Goal: Task Accomplishment & Management: Manage account settings

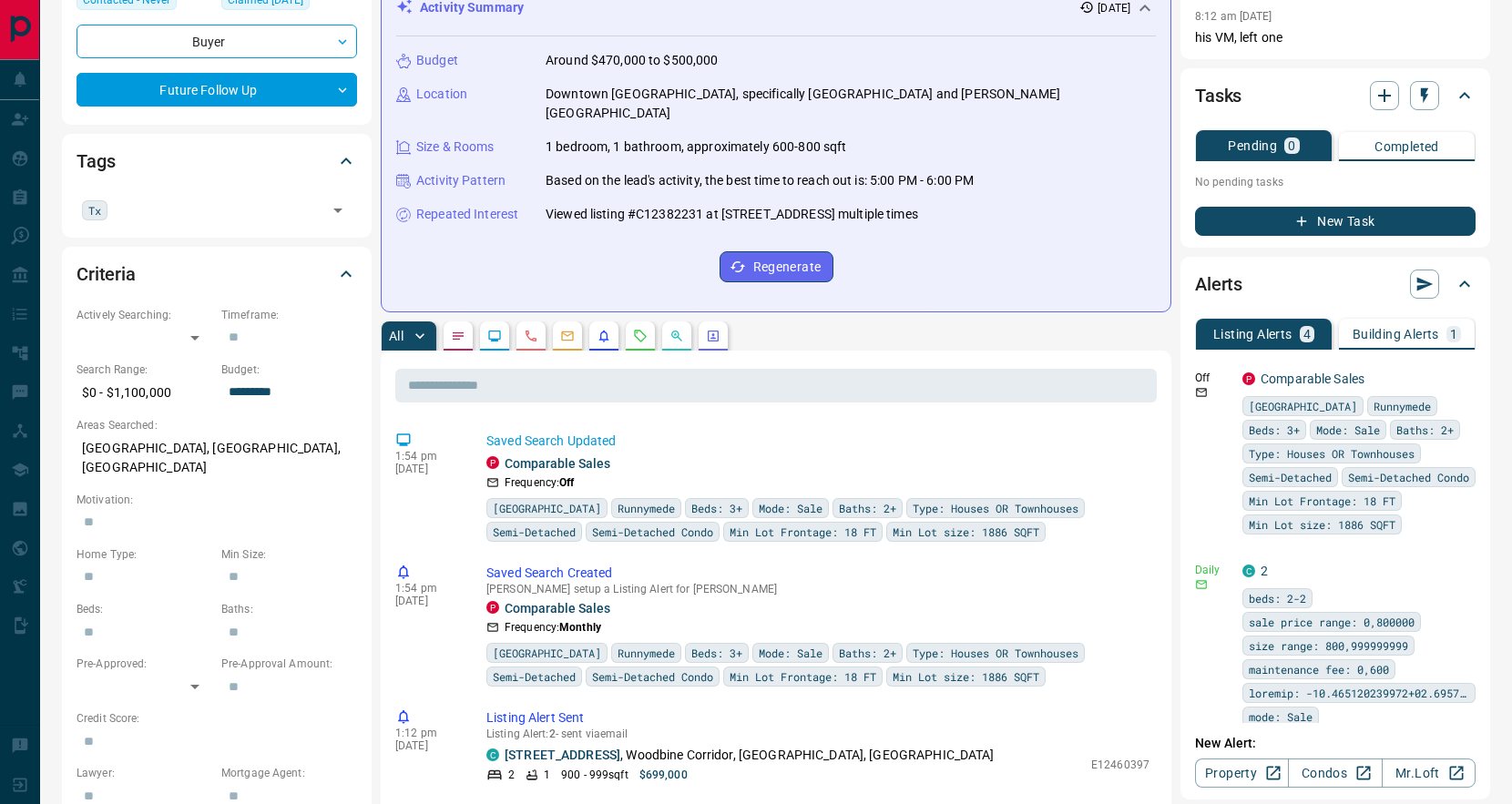
click at [1387, 328] on p "Building Alerts" at bounding box center [1395, 333] width 86 height 13
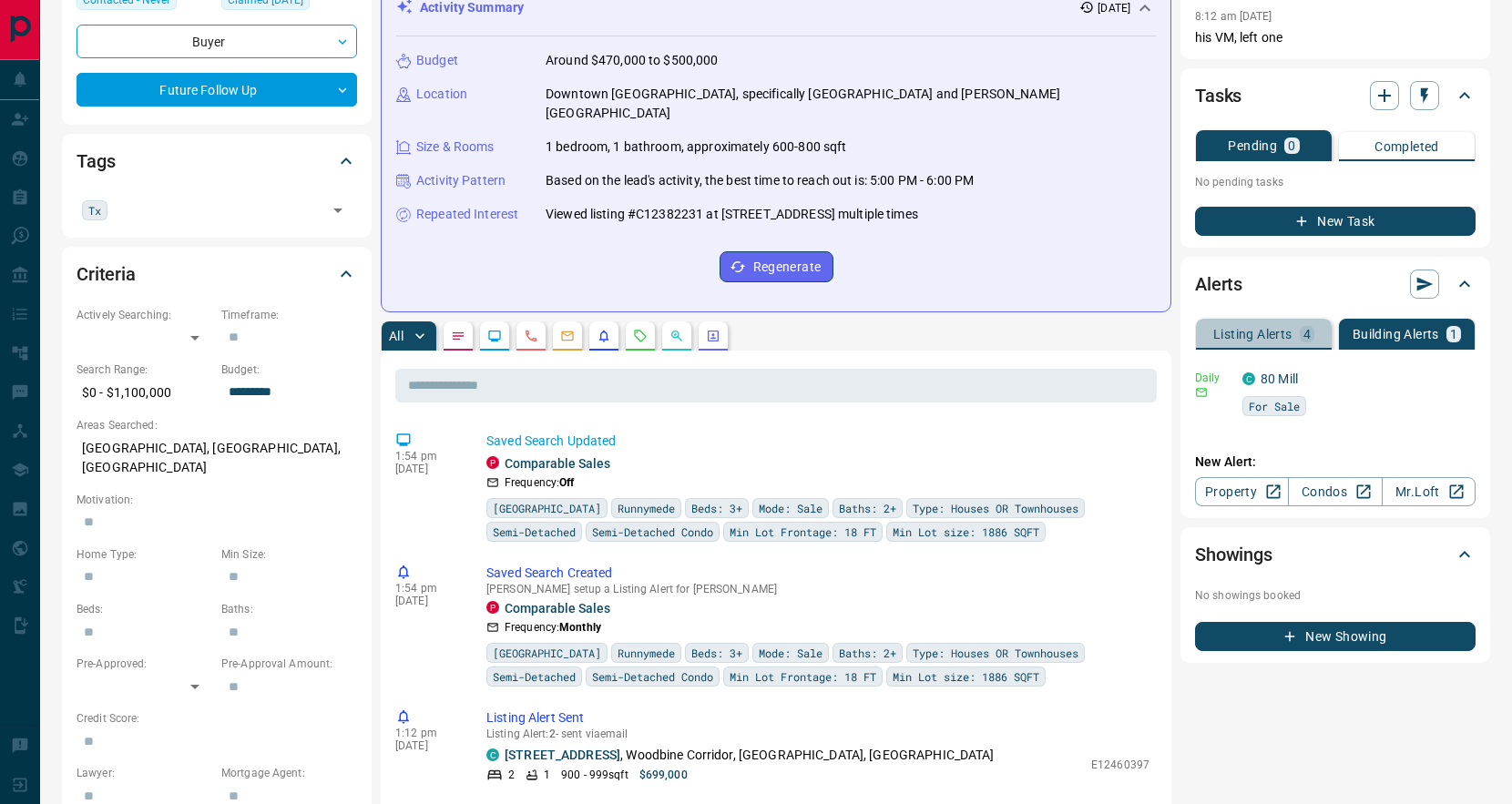
click at [1252, 328] on p "Listing Alerts" at bounding box center [1253, 333] width 79 height 13
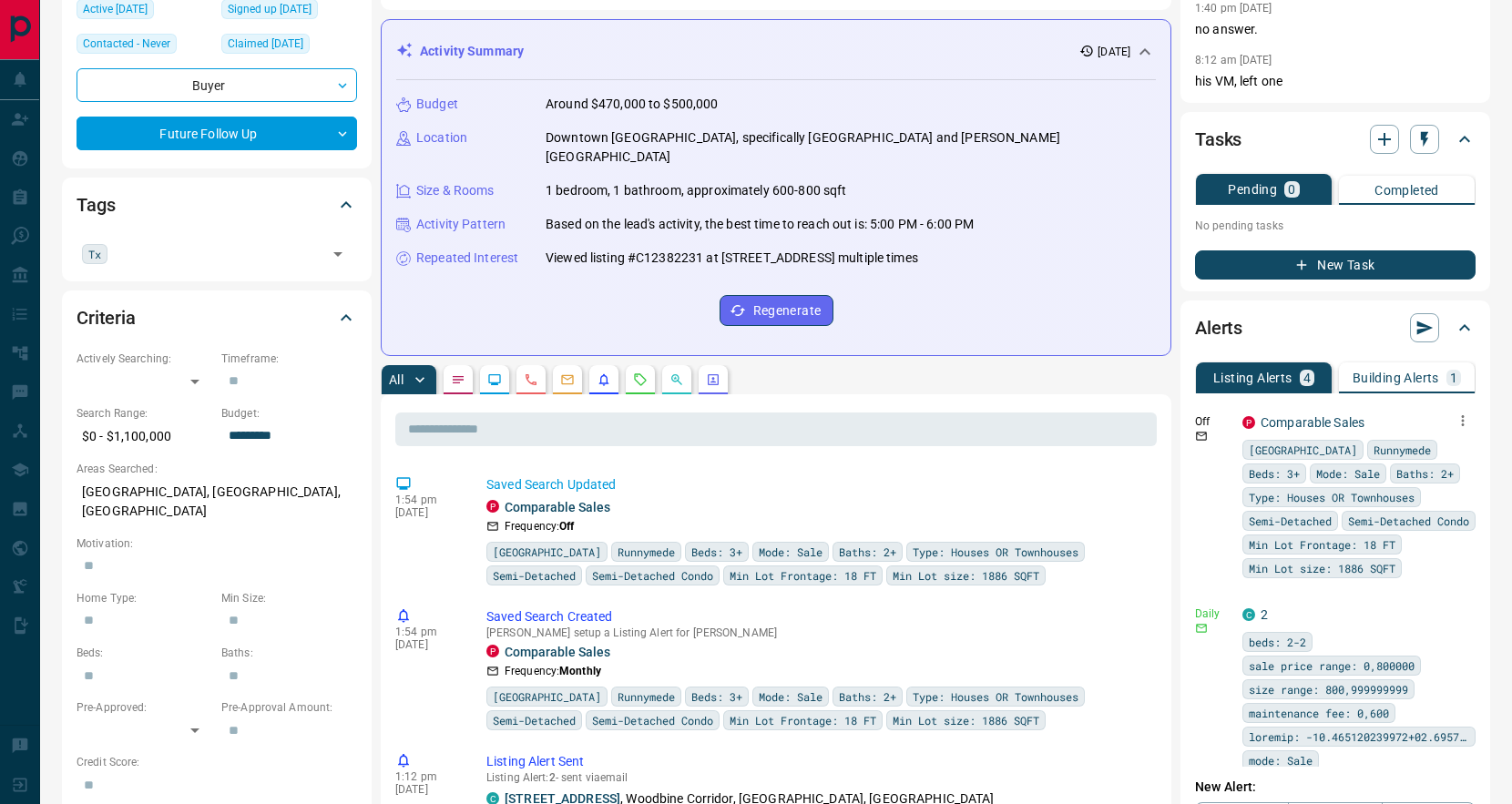
scroll to position [78, 0]
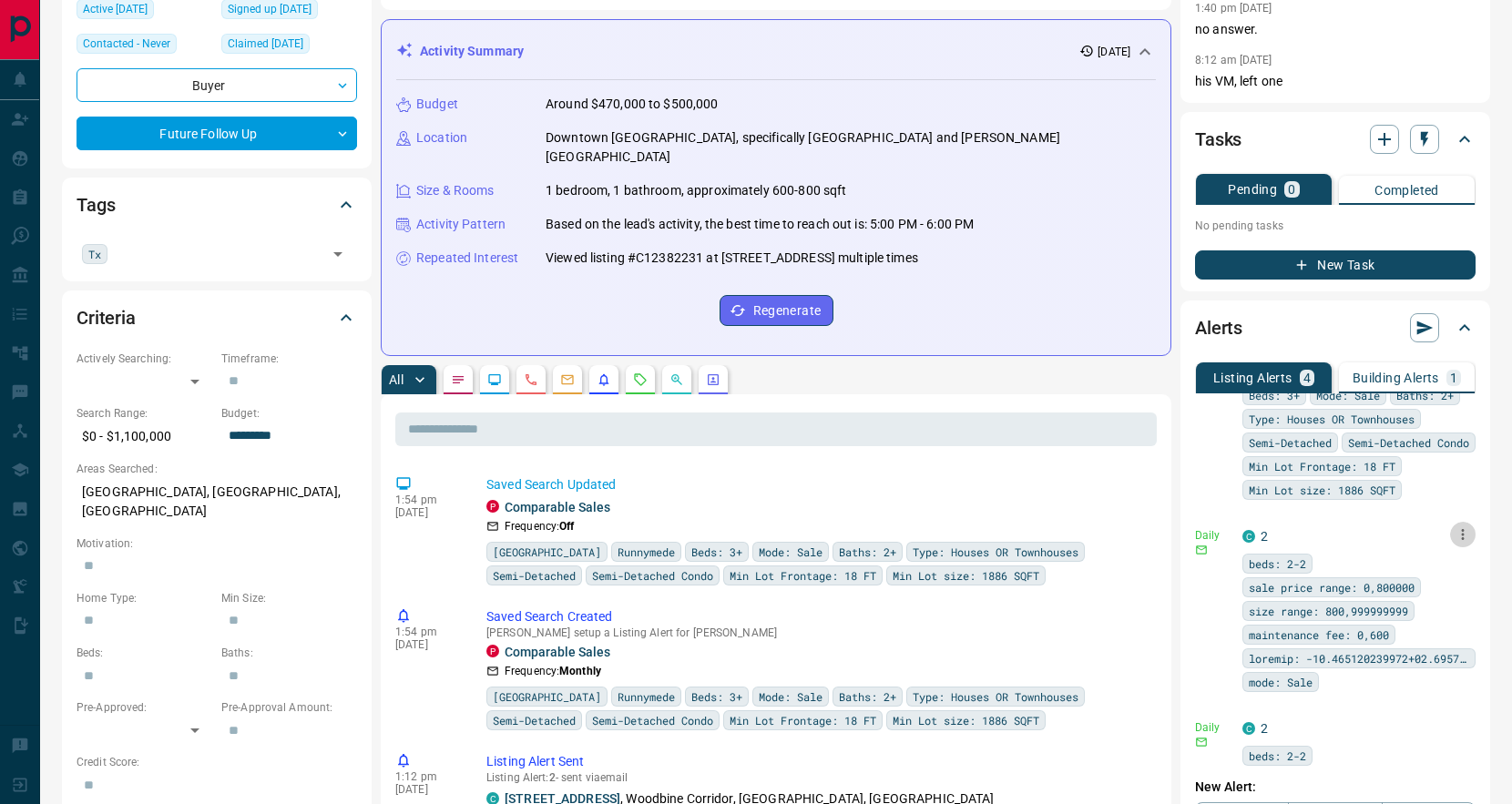
click at [1458, 539] on icon "button" at bounding box center [1462, 533] width 16 height 16
click at [1450, 624] on li "Delete" at bounding box center [1434, 632] width 80 height 29
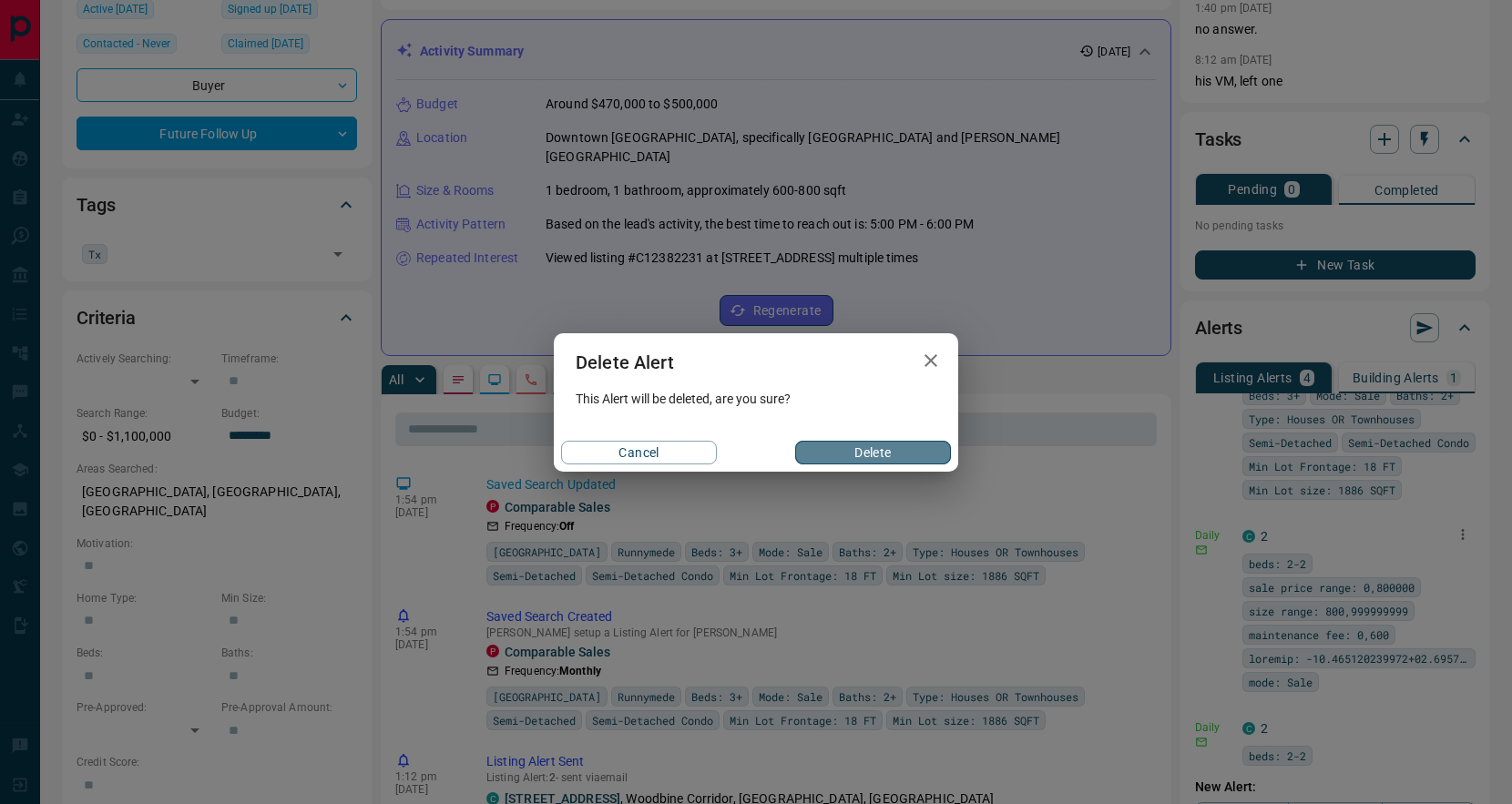
click at [912, 462] on button "Delete" at bounding box center [872, 452] width 156 height 23
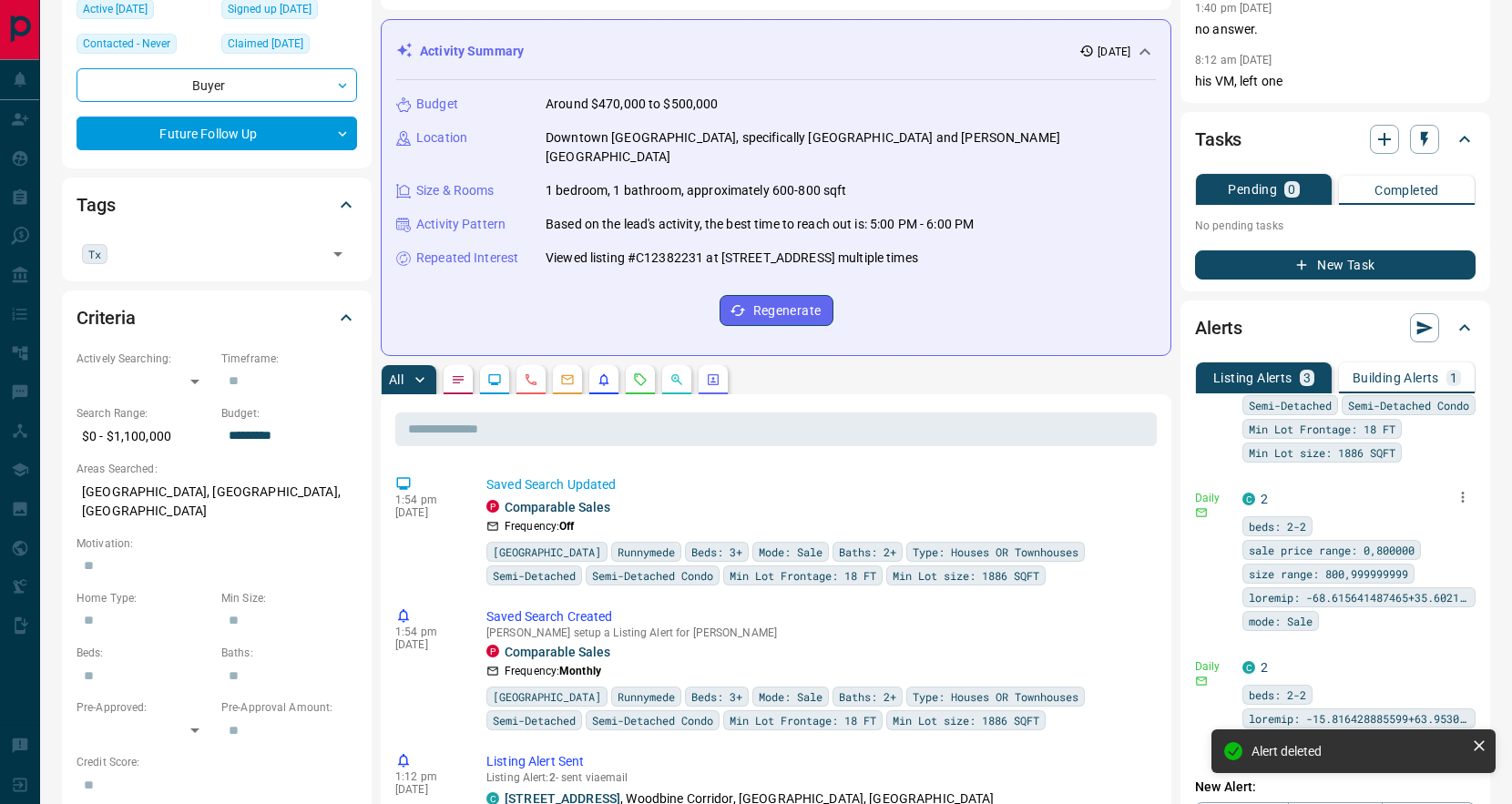
scroll to position [139, 0]
click at [1463, 660] on icon "button" at bounding box center [1463, 665] width 3 height 11
click at [1478, 752] on icon at bounding box center [1478, 745] width 18 height 18
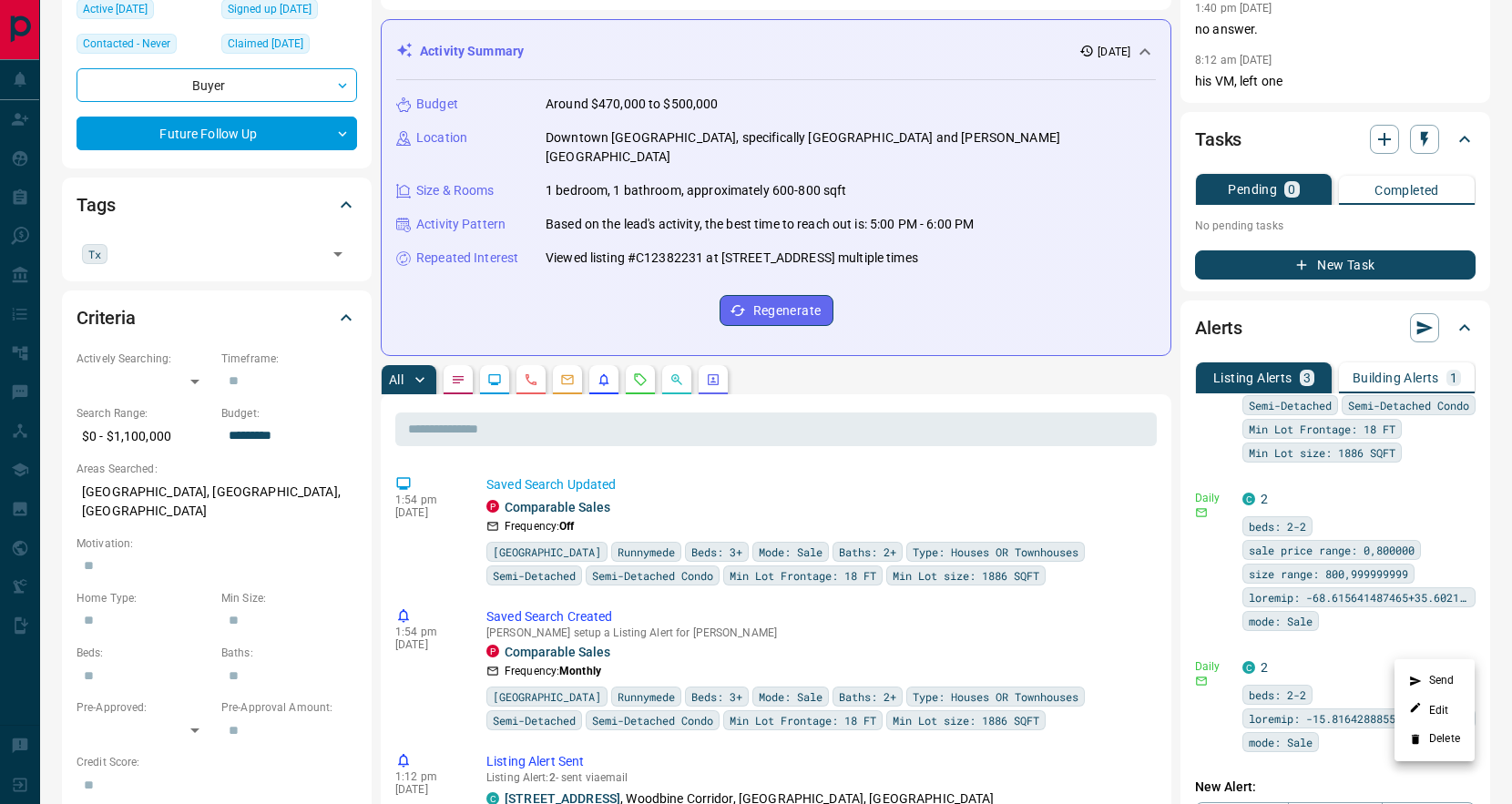
click at [1439, 737] on li "Delete" at bounding box center [1434, 739] width 80 height 29
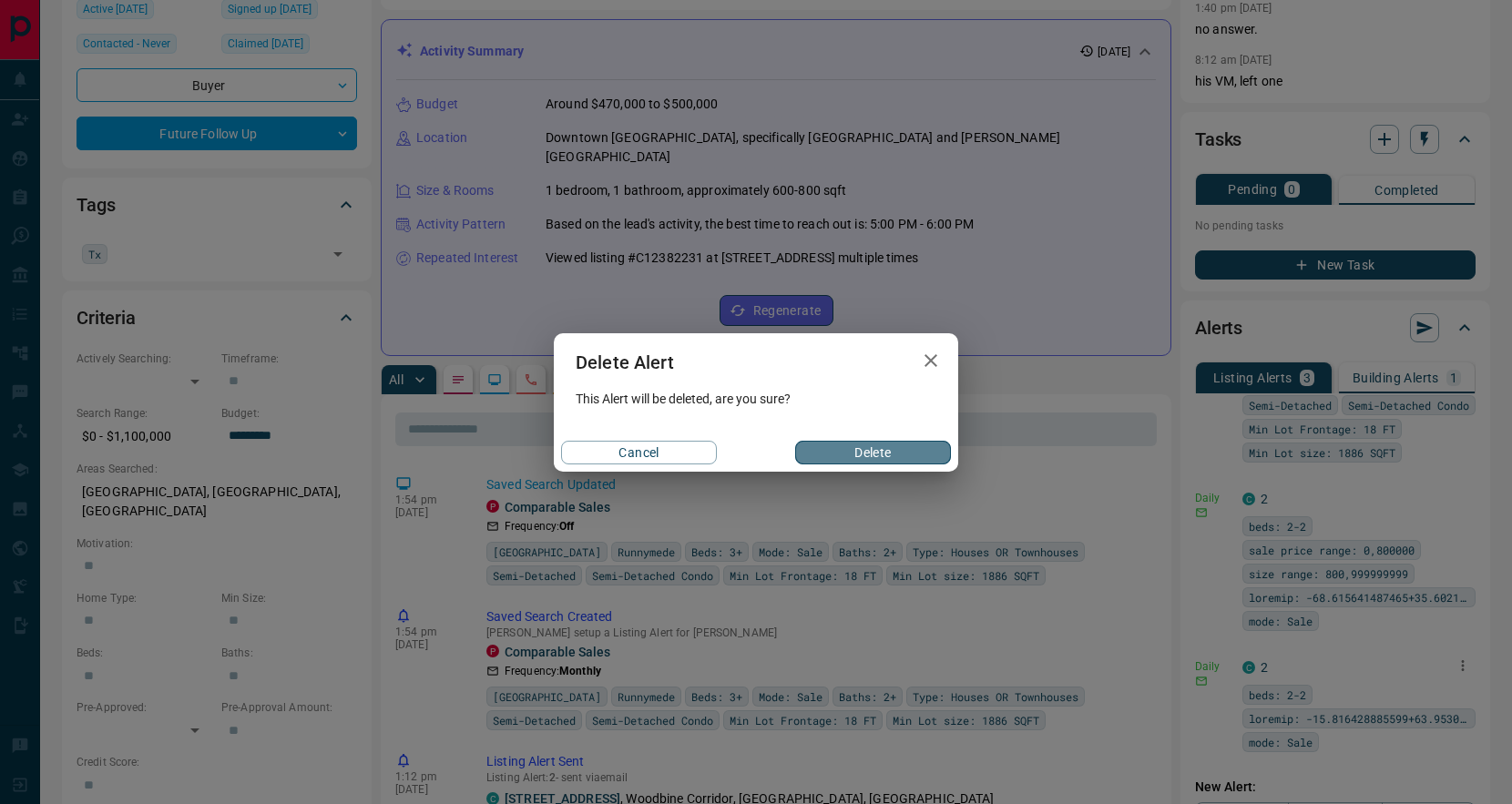
click at [865, 453] on button "Delete" at bounding box center [872, 452] width 156 height 23
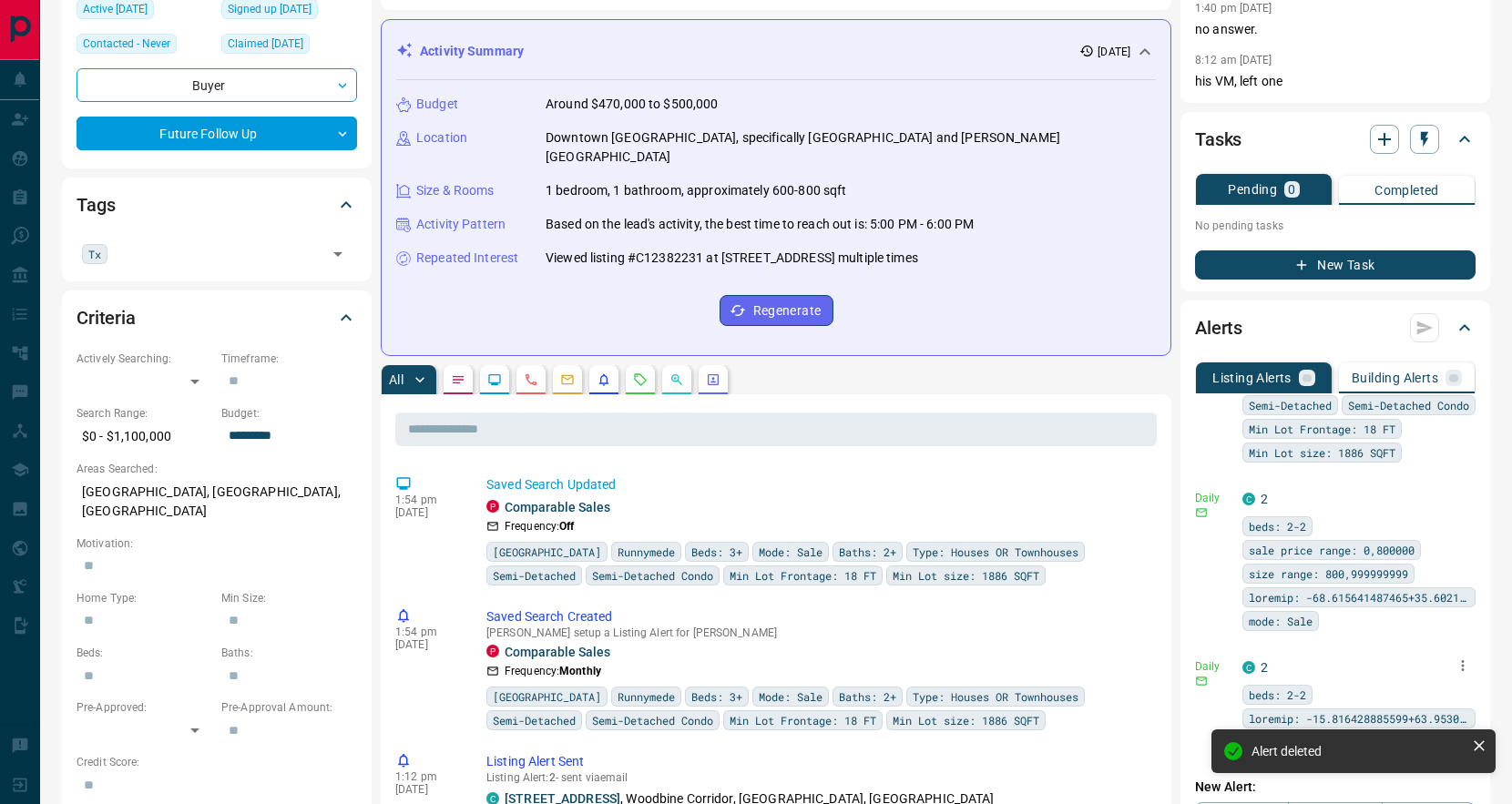
scroll to position [18, 0]
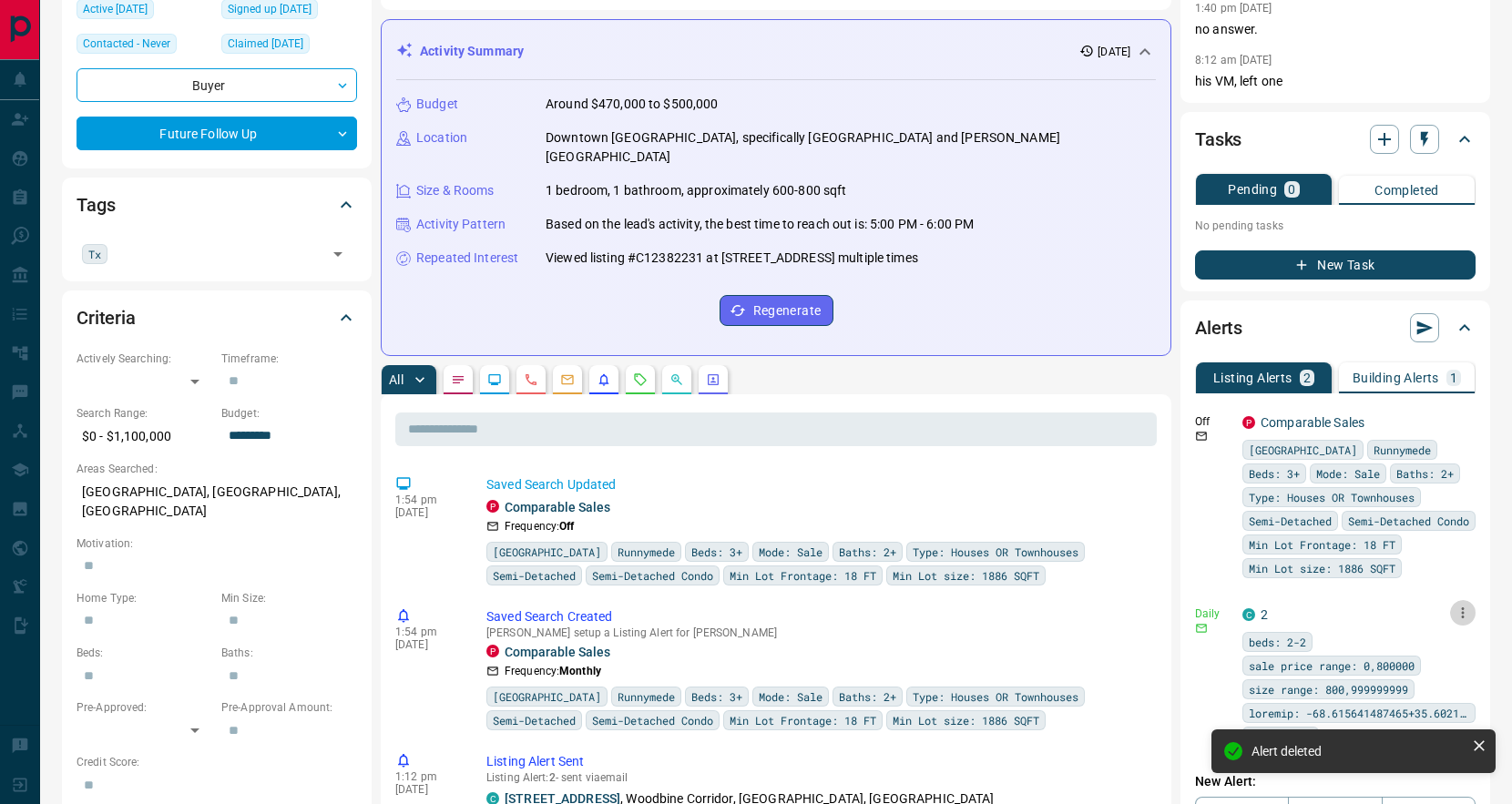
click at [1464, 604] on icon "button" at bounding box center [1462, 612] width 16 height 16
click at [1445, 684] on li "Delete" at bounding box center [1434, 692] width 80 height 29
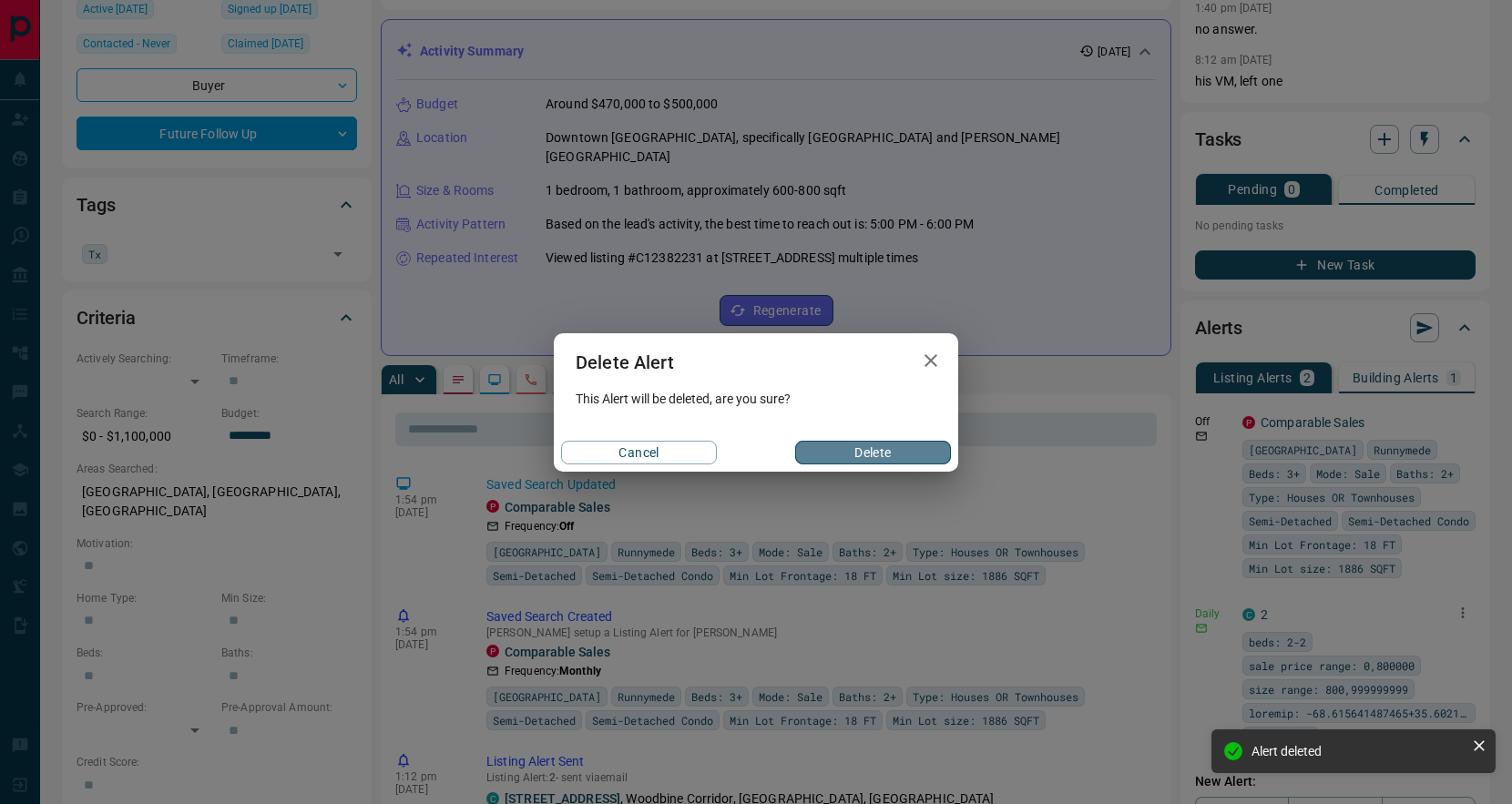
click at [886, 453] on button "Delete" at bounding box center [872, 452] width 156 height 23
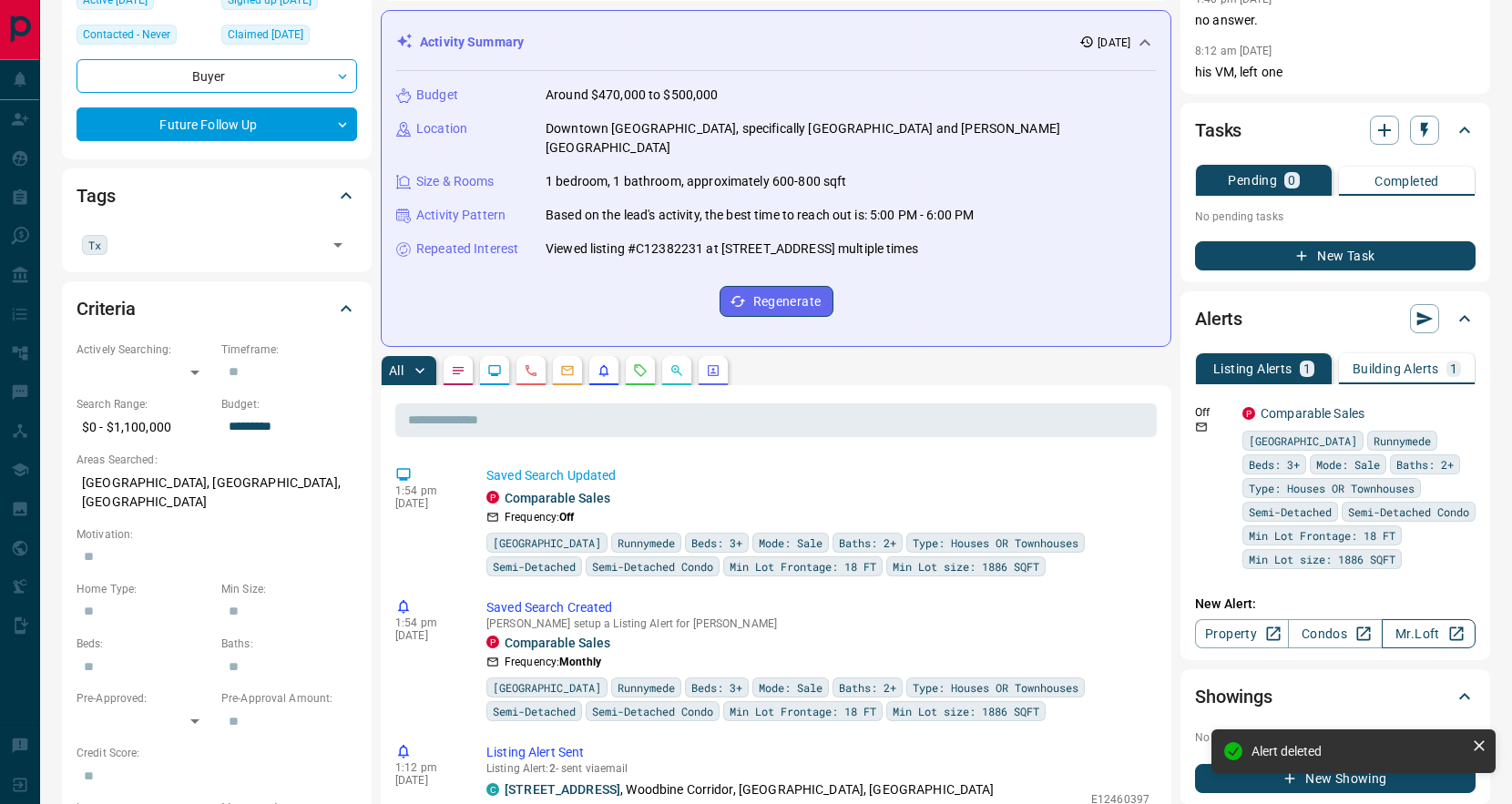
scroll to position [236, 0]
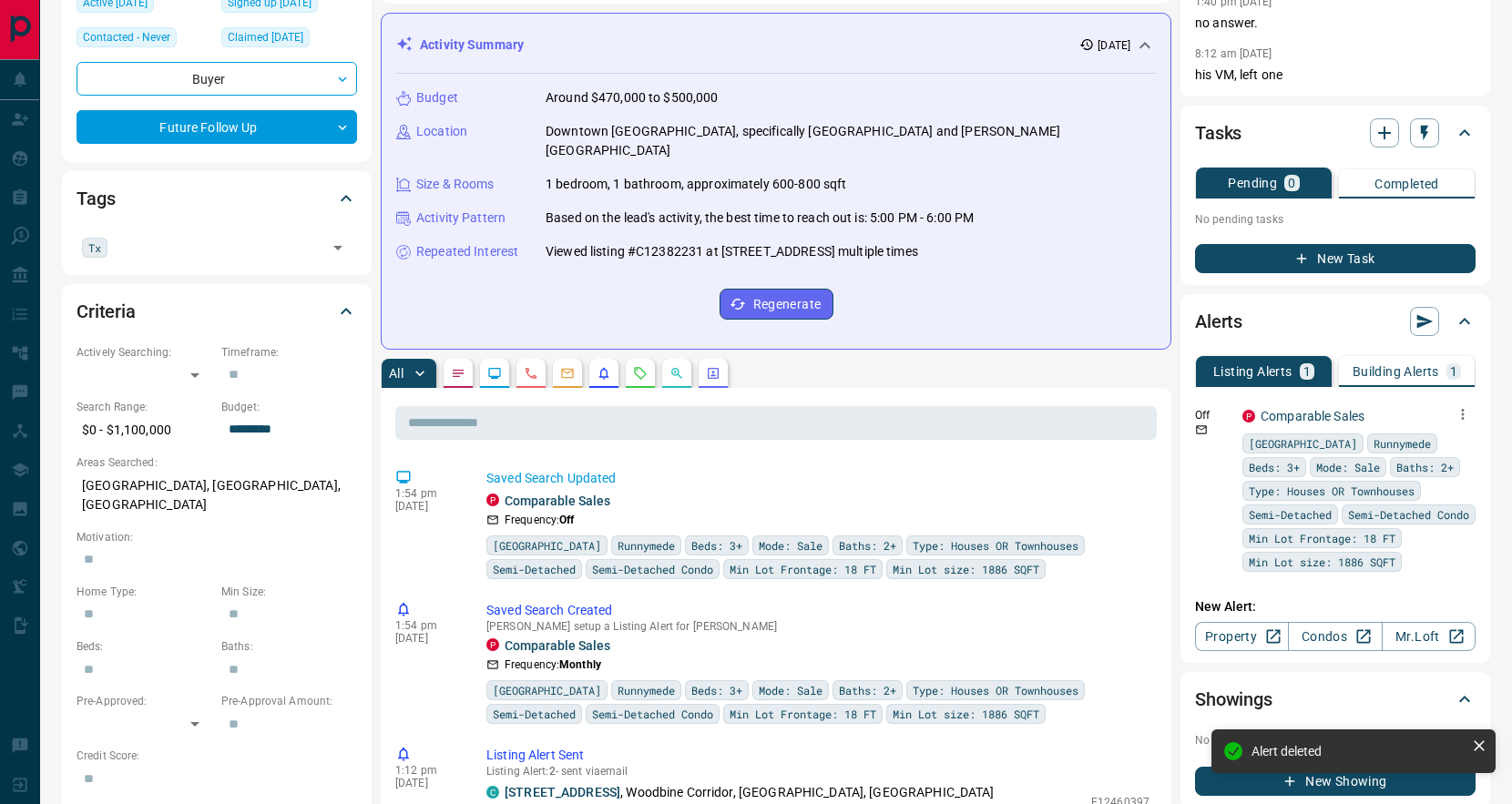
click at [1463, 409] on icon "button" at bounding box center [1463, 414] width 3 height 11
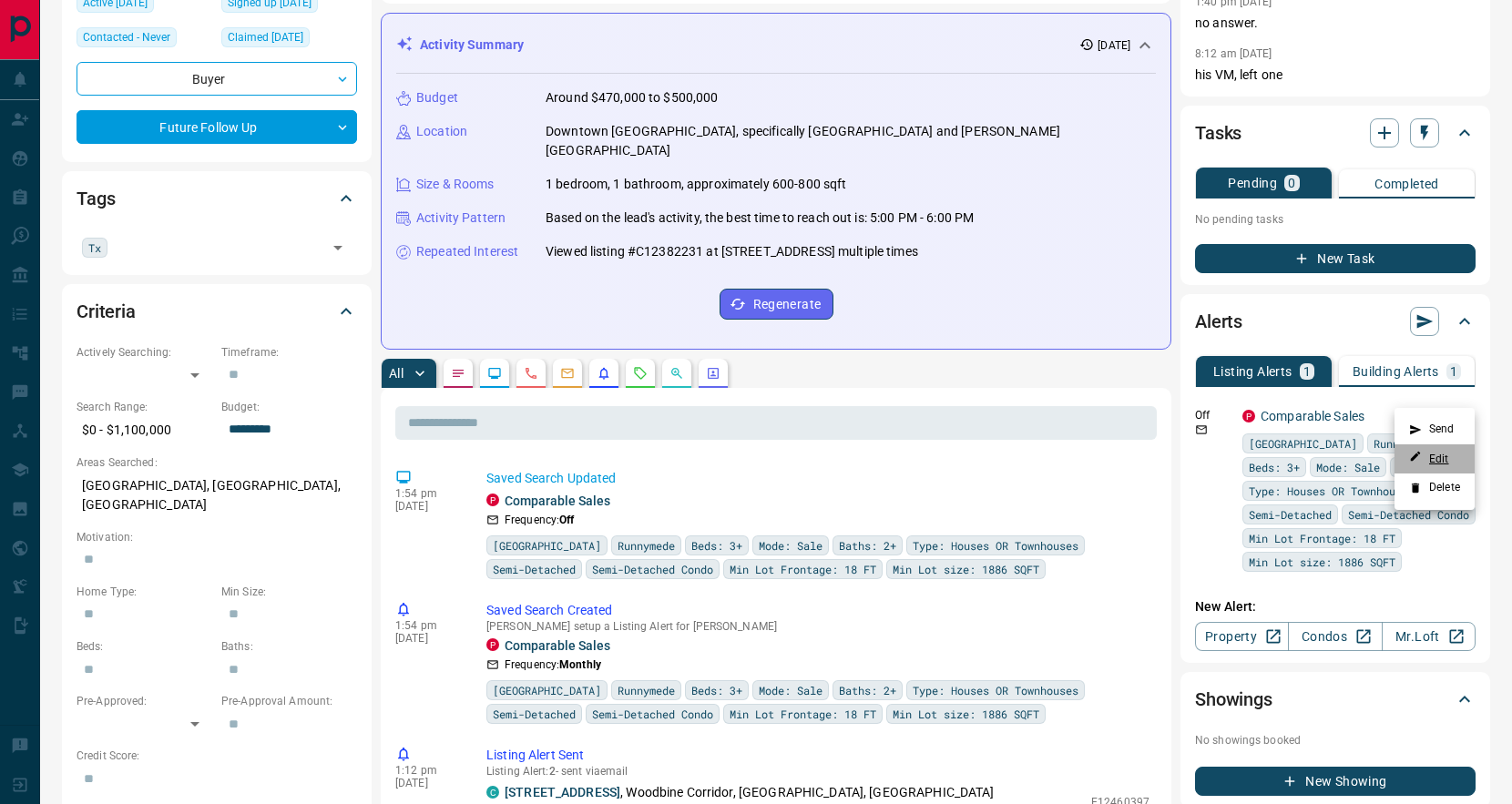
click at [1448, 459] on link "Edit" at bounding box center [1428, 458] width 40 height 17
click at [1316, 80] on div at bounding box center [756, 402] width 1512 height 804
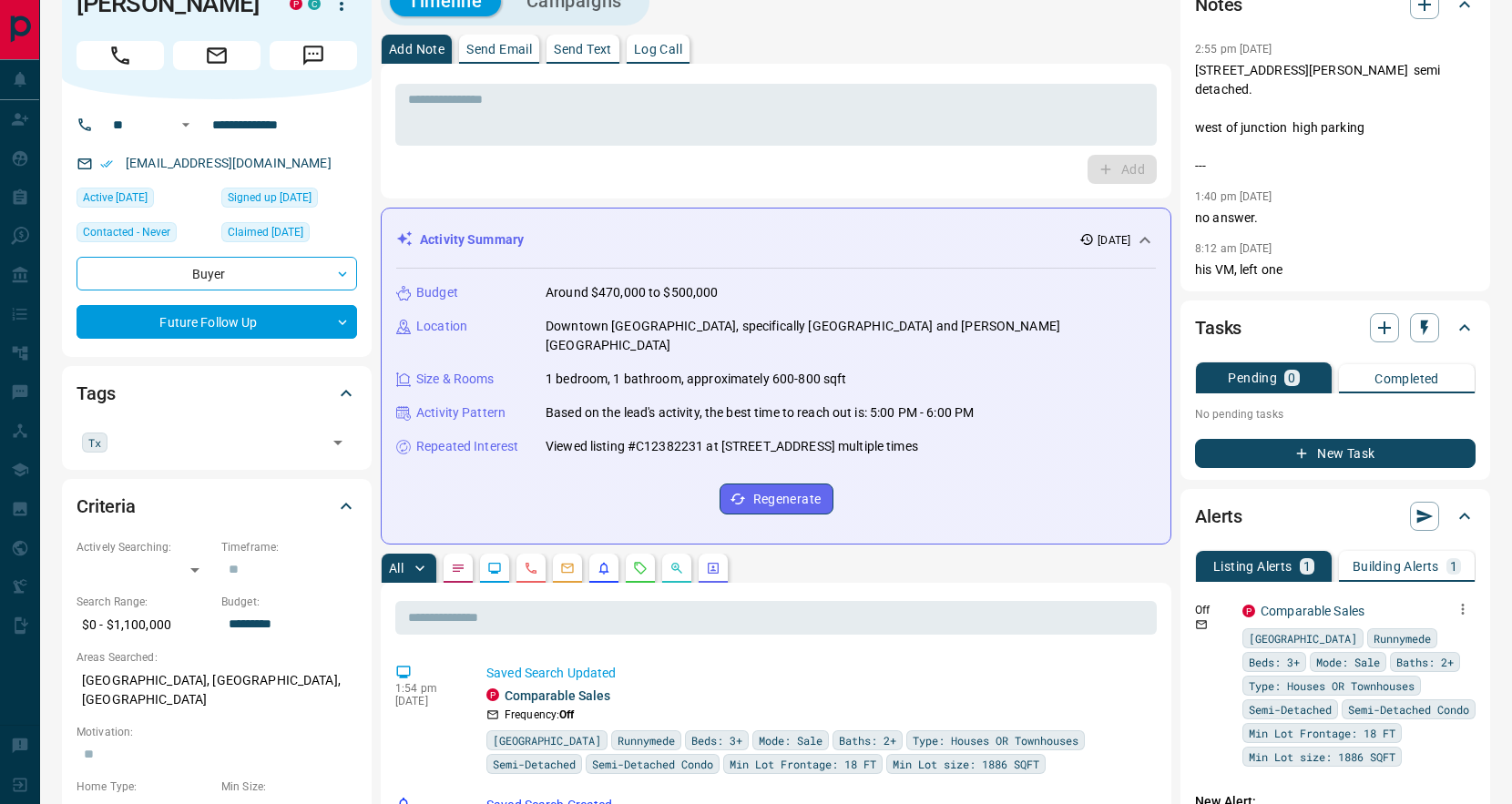
scroll to position [0, 0]
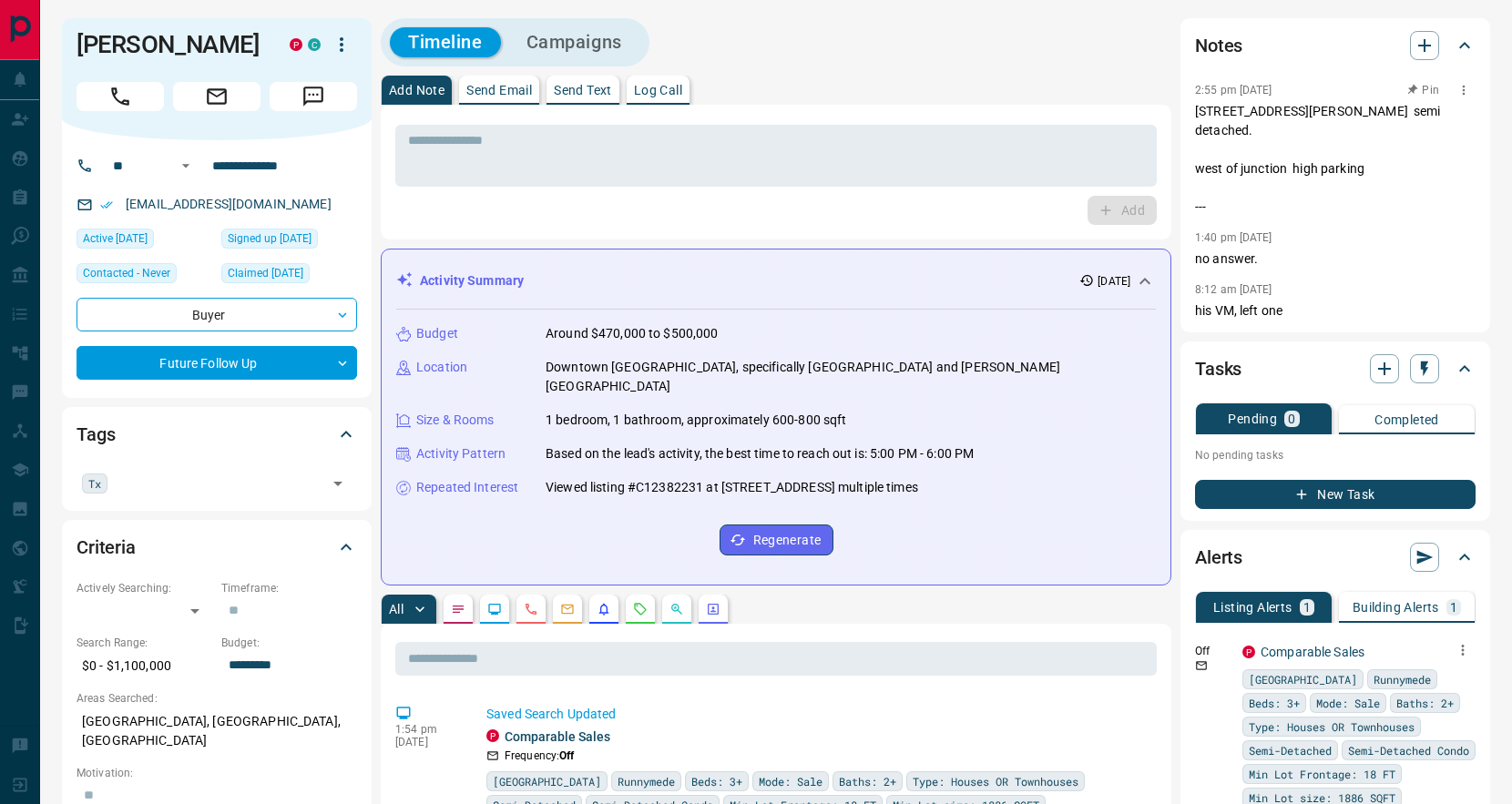
click at [1372, 185] on p "[STREET_ADDRESS][PERSON_NAME] semi detached. west of junction high parking ---" at bounding box center [1335, 158] width 280 height 115
click at [1462, 642] on icon "button" at bounding box center [1462, 649] width 16 height 16
click at [1449, 692] on link "Edit" at bounding box center [1428, 694] width 40 height 17
click at [780, 40] on div at bounding box center [756, 402] width 1512 height 804
click at [1456, 642] on icon "button" at bounding box center [1462, 649] width 16 height 16
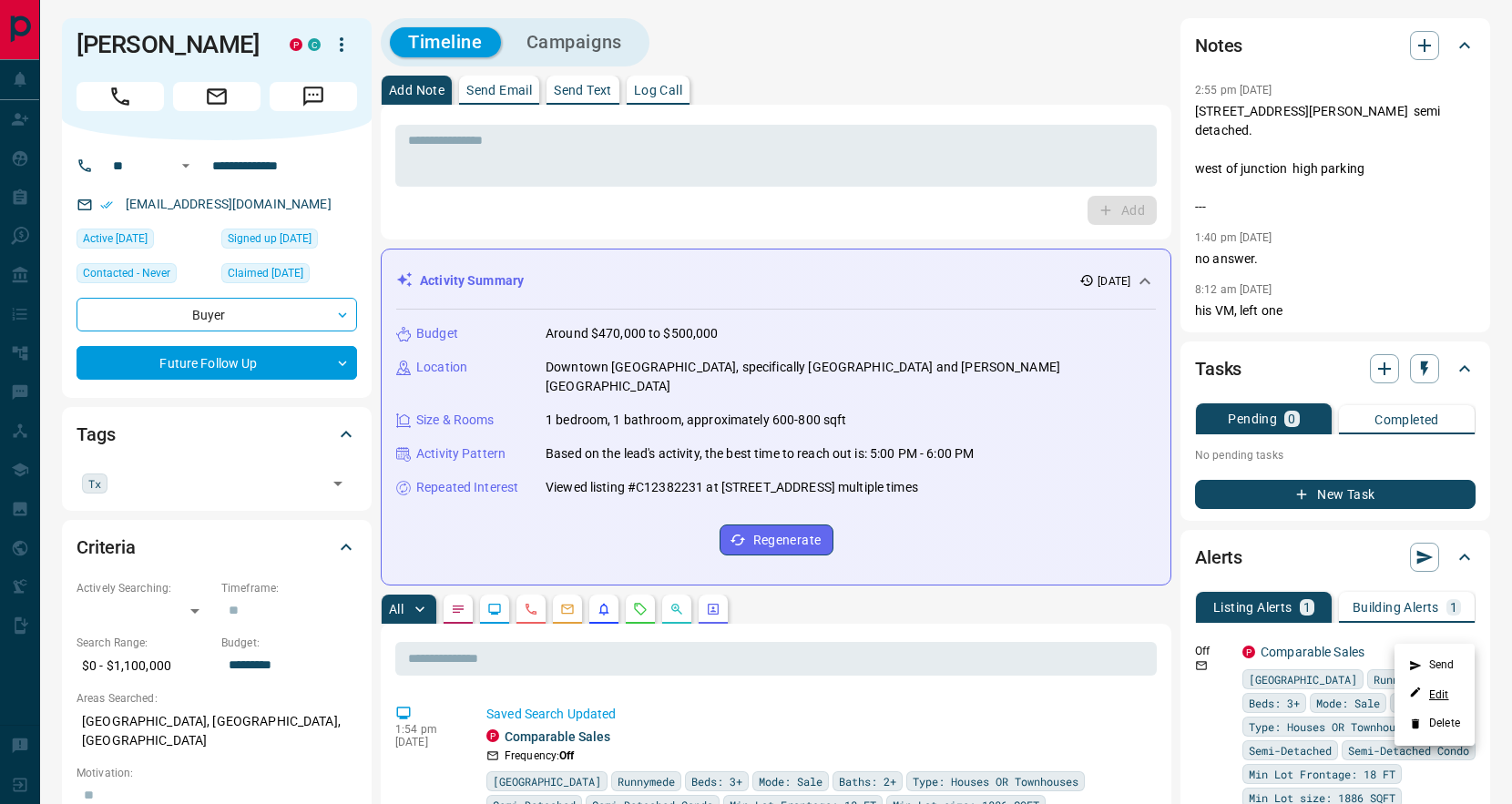
click at [1448, 691] on link "Edit" at bounding box center [1428, 694] width 40 height 17
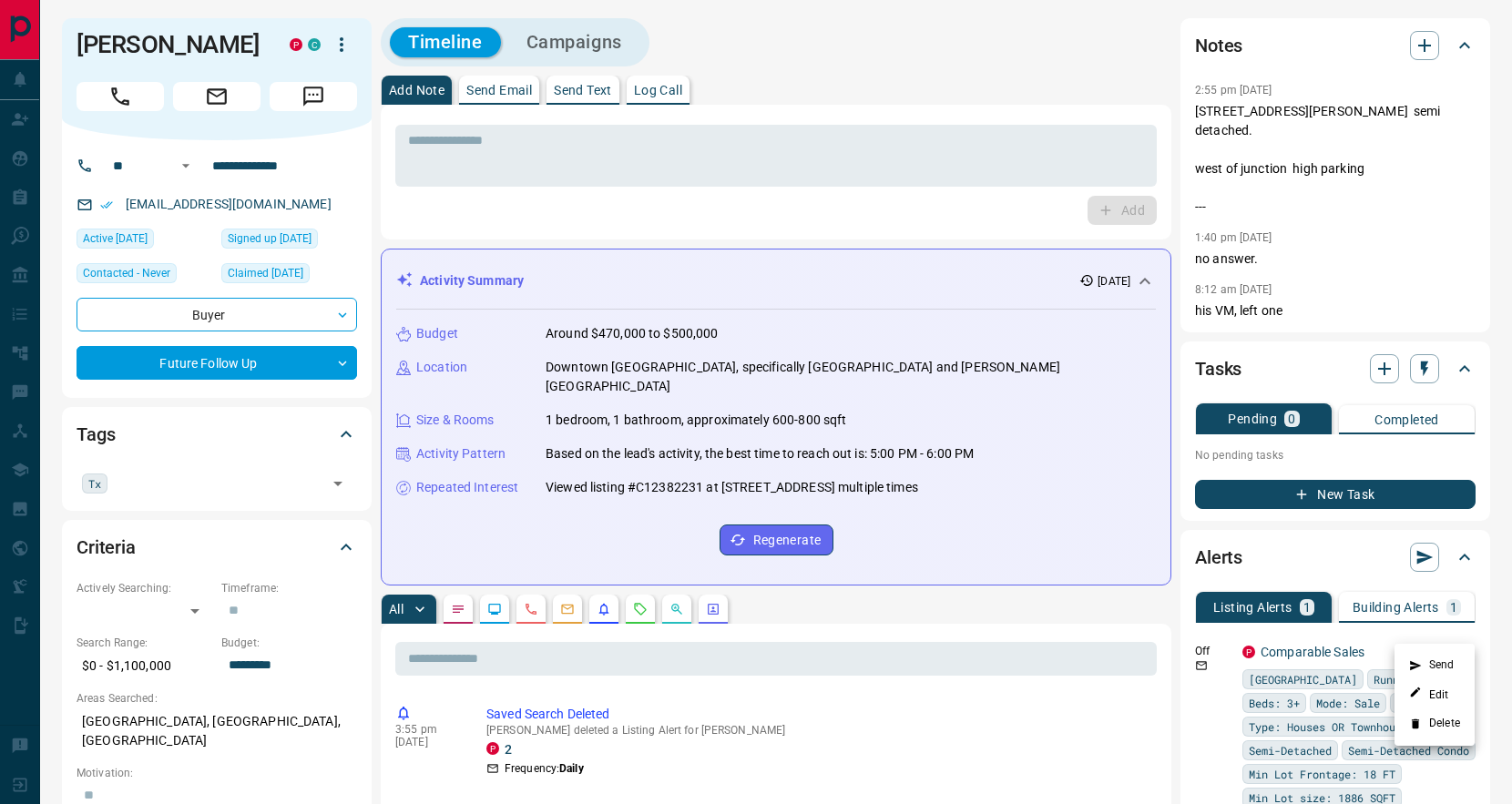
click at [5, 181] on div at bounding box center [756, 402] width 1512 height 804
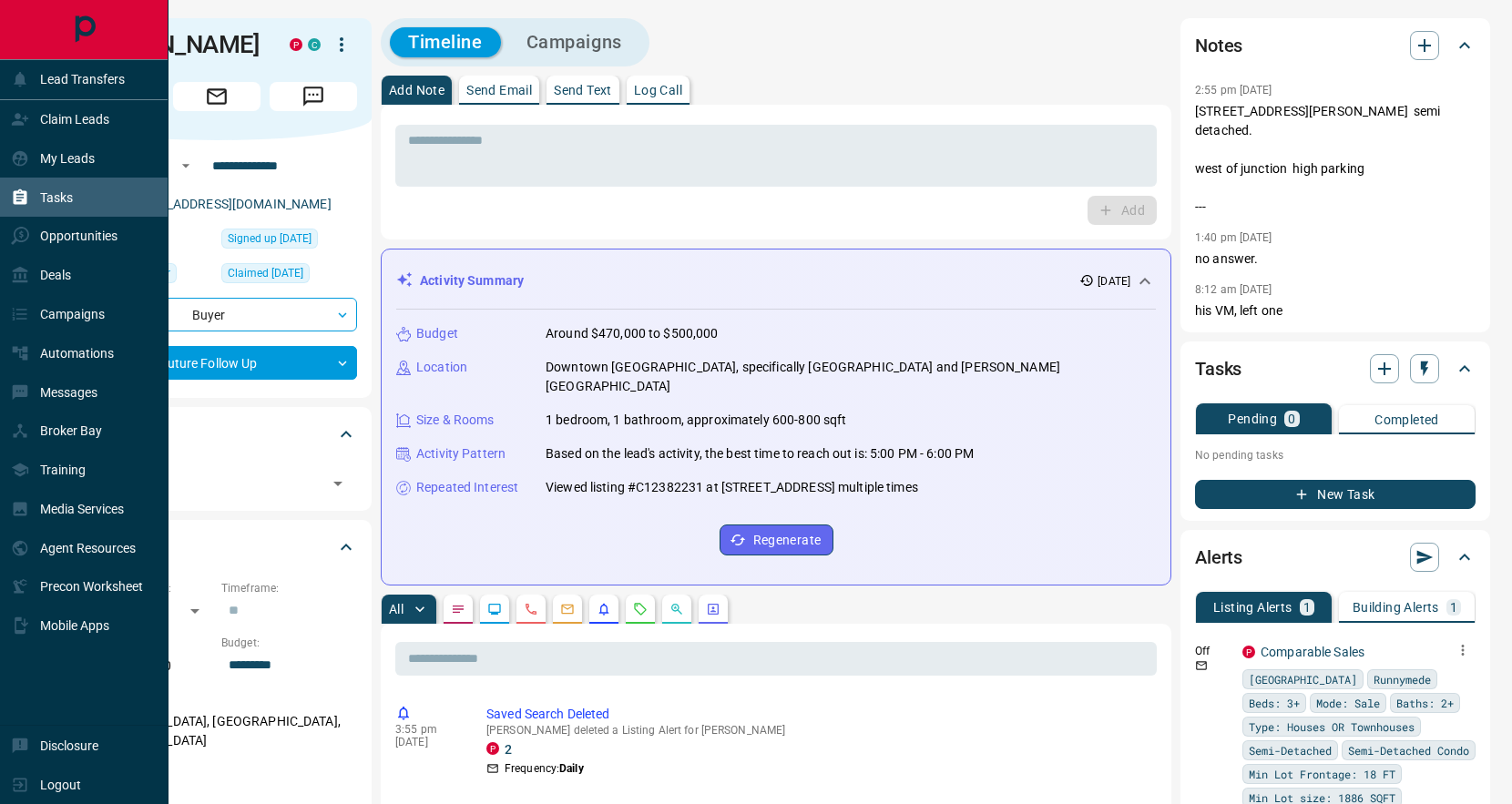
click at [27, 187] on div "Tasks" at bounding box center [42, 196] width 62 height 30
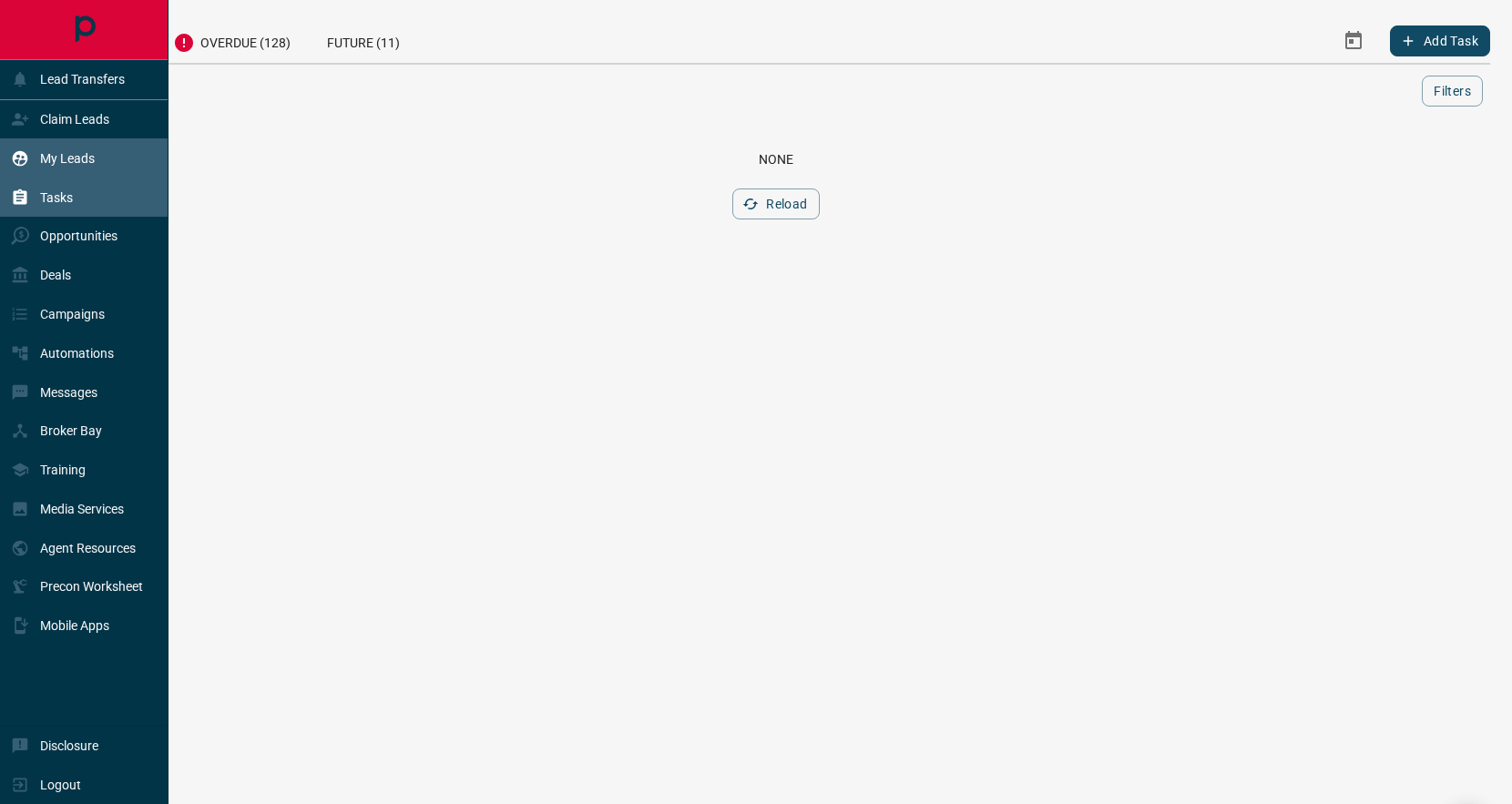
click at [85, 158] on p "My Leads" at bounding box center [67, 158] width 55 height 14
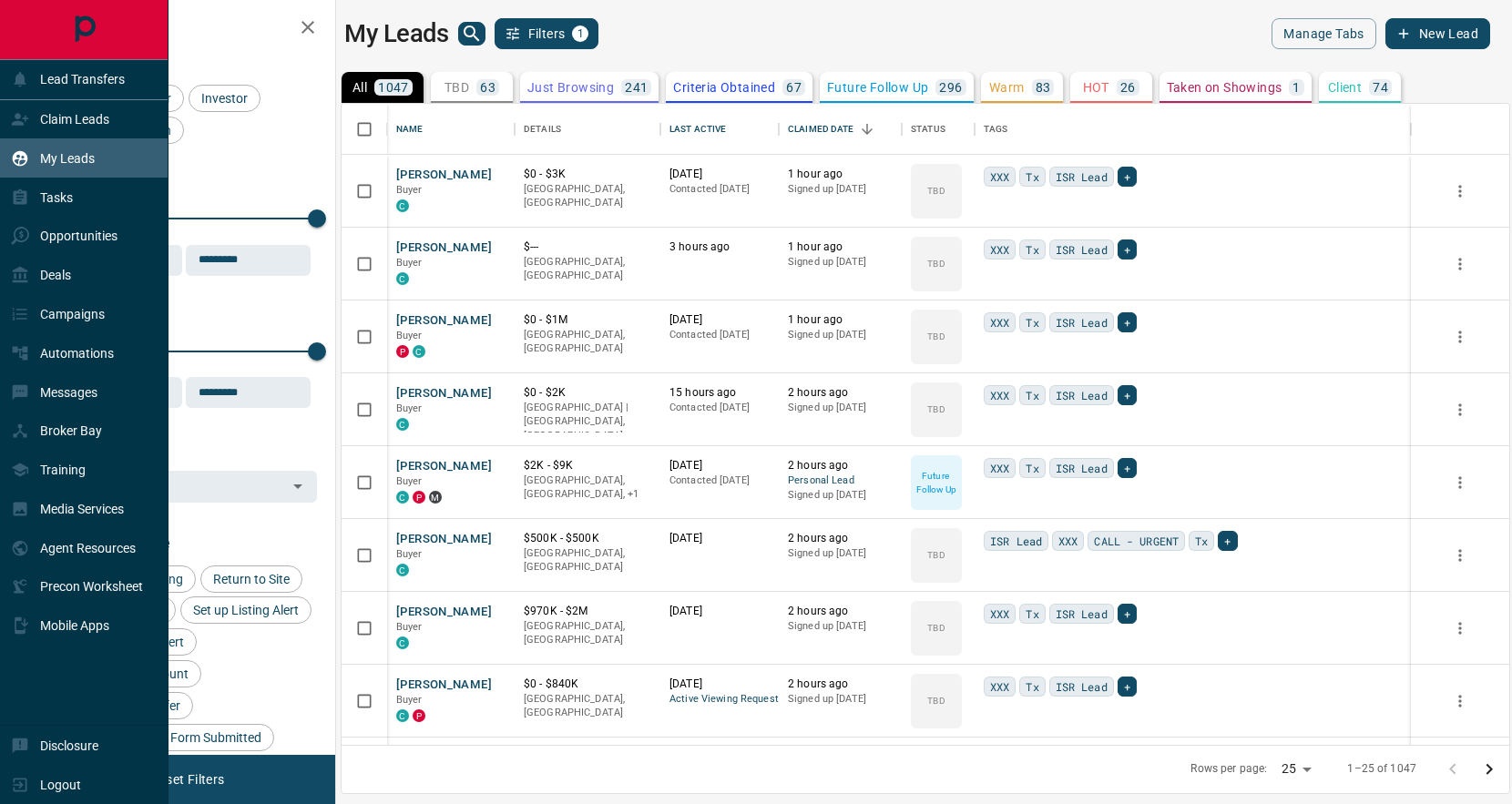
scroll to position [641, 1168]
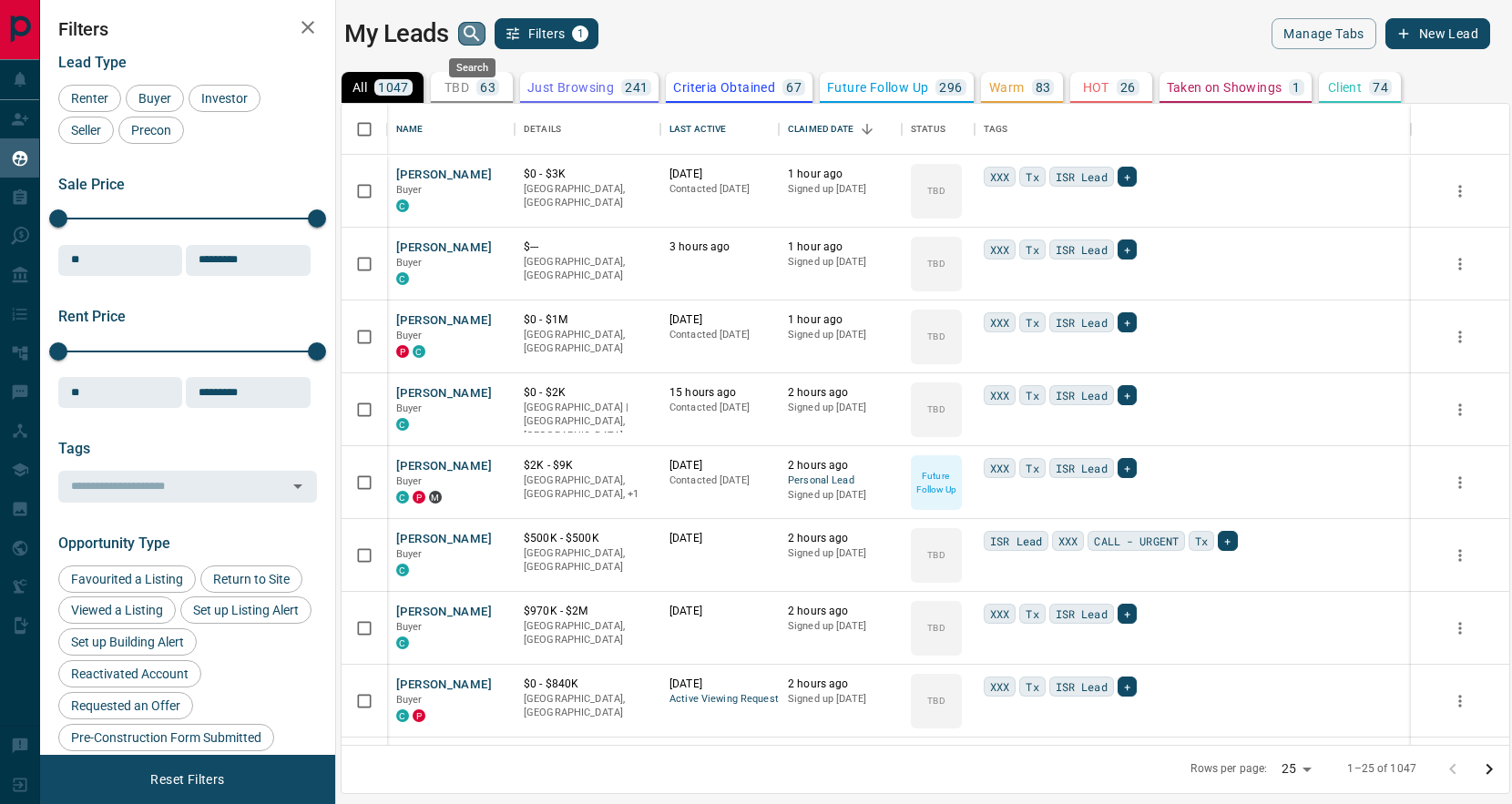
click at [471, 30] on icon "search button" at bounding box center [472, 34] width 22 height 22
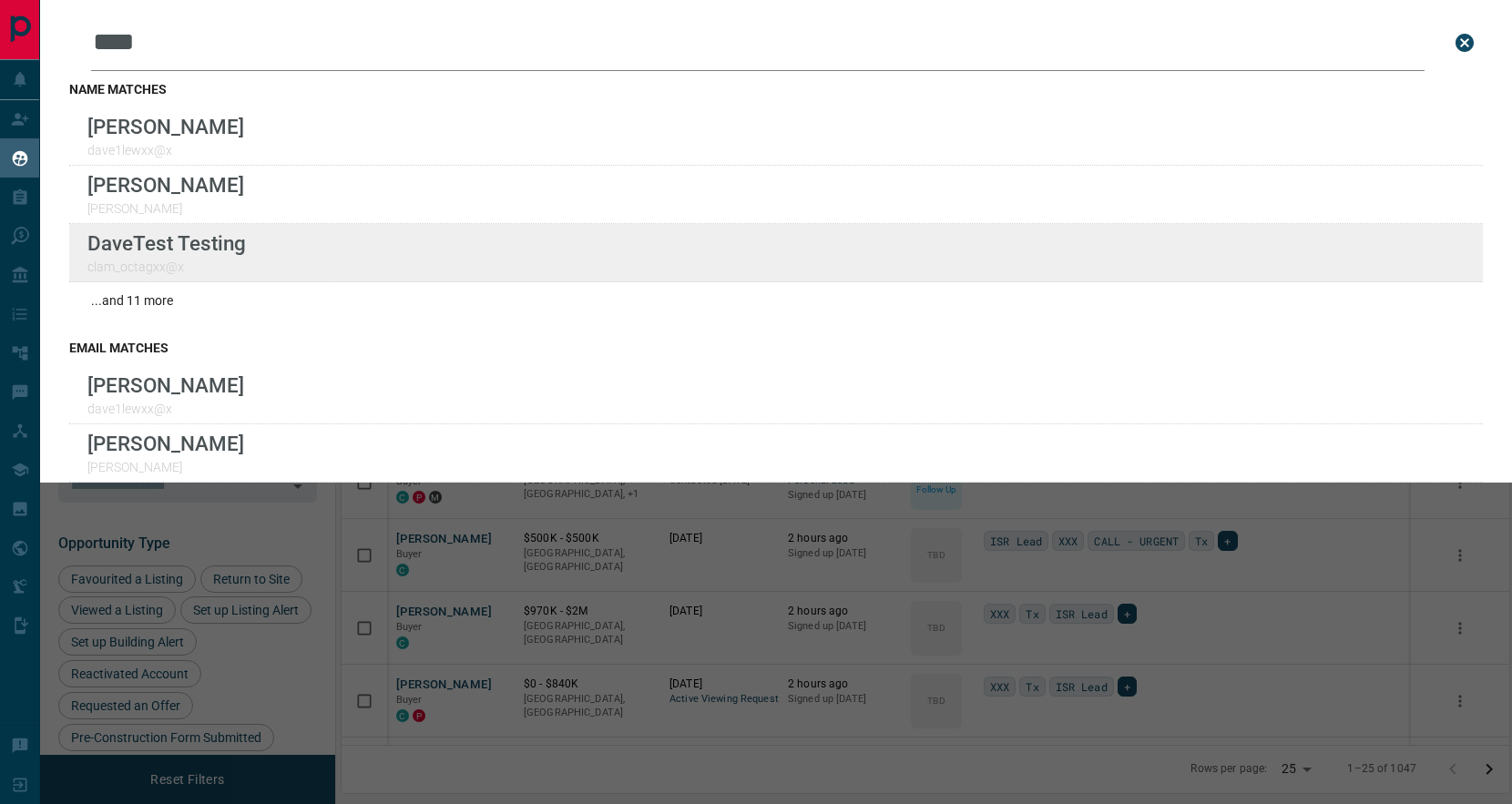
type input "****"
click at [0, 0] on div "Lead Transfers Claim Leads My Leads Tasks Opportunities Deals Campaigns Automat…" at bounding box center [756, 390] width 1512 height 781
